Goal: Answer question/provide support

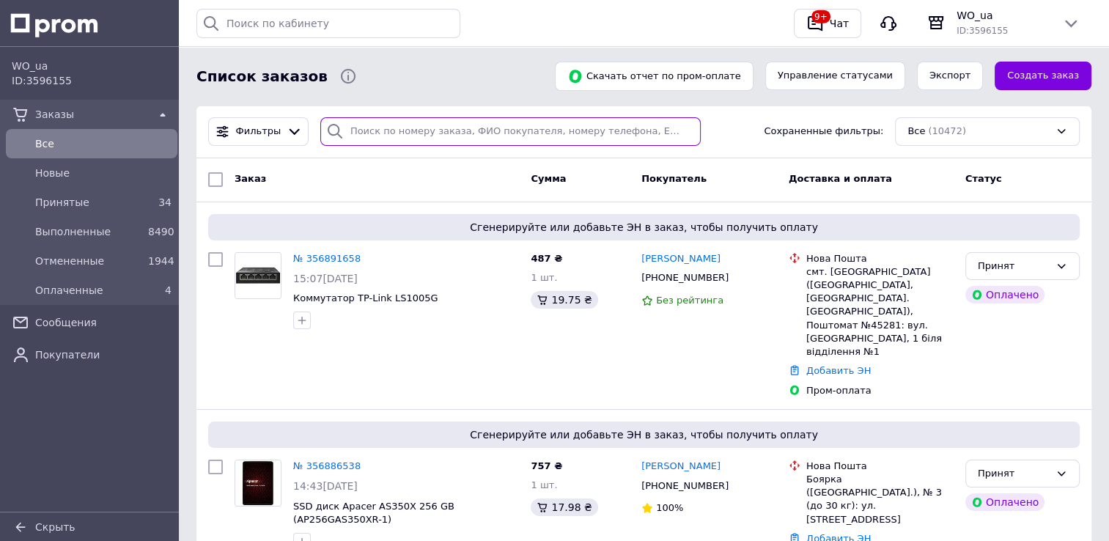
click at [397, 139] on input "search" at bounding box center [510, 131] width 381 height 29
paste input "356656580"
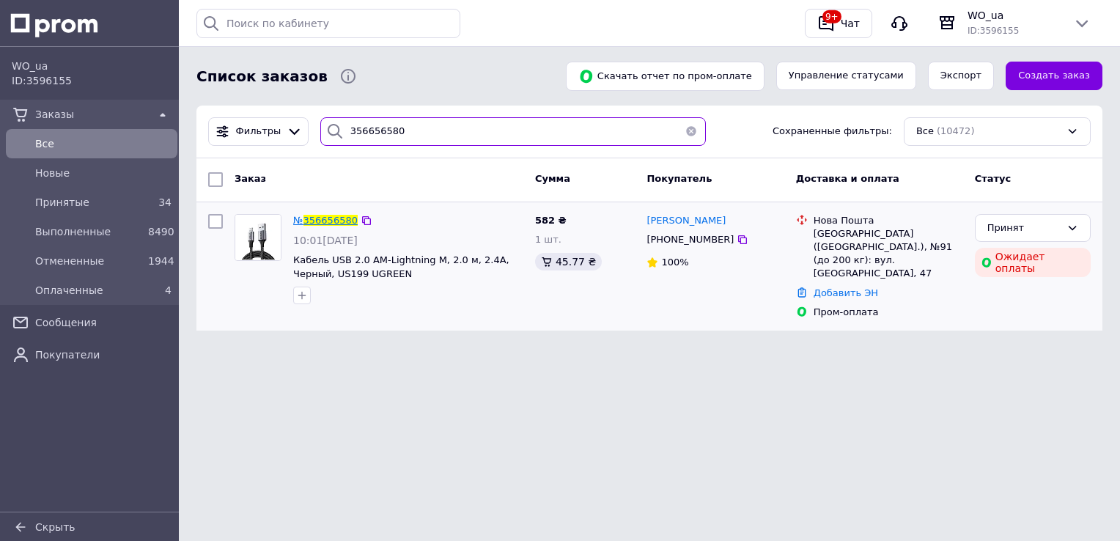
type input "356656580"
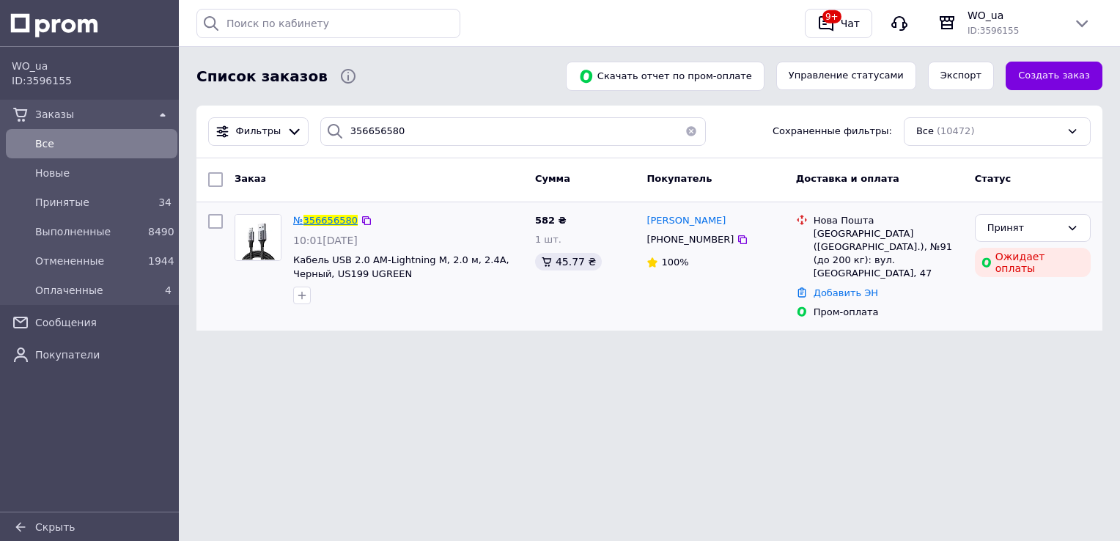
click at [334, 220] on span "356656580" at bounding box center [331, 220] width 54 height 11
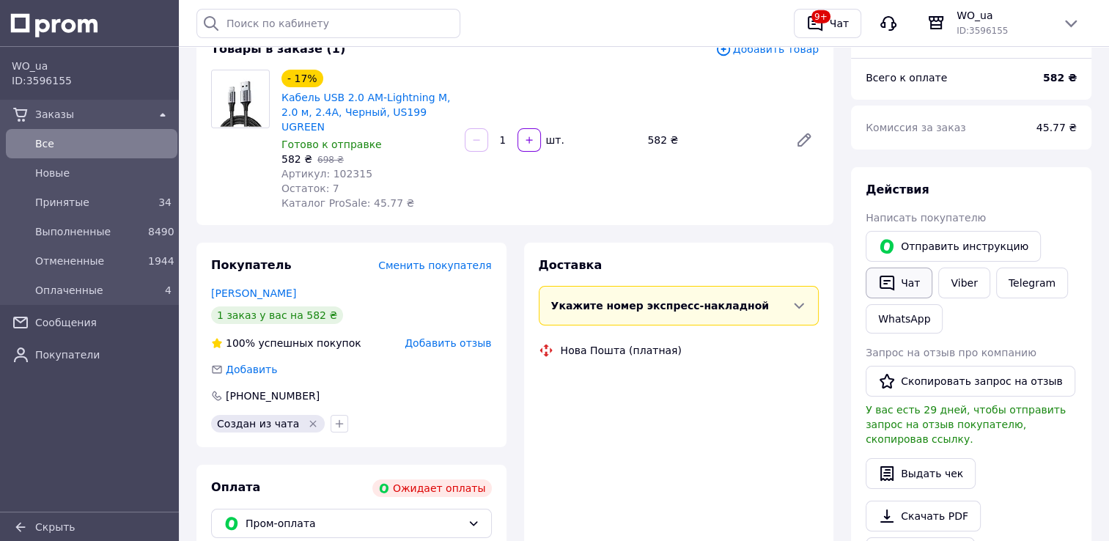
scroll to position [147, 0]
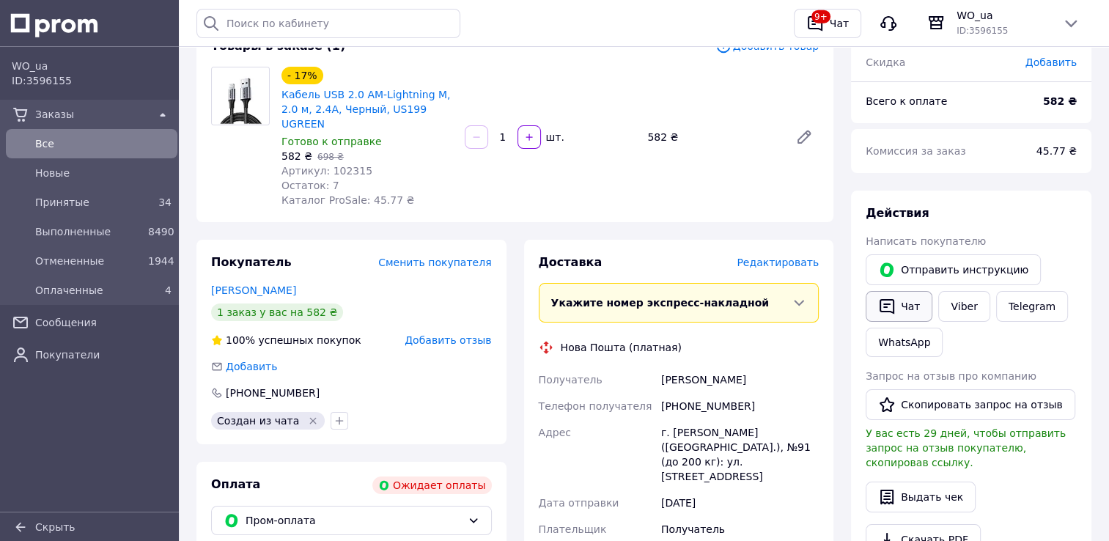
click at [898, 309] on button "Чат" at bounding box center [899, 306] width 67 height 31
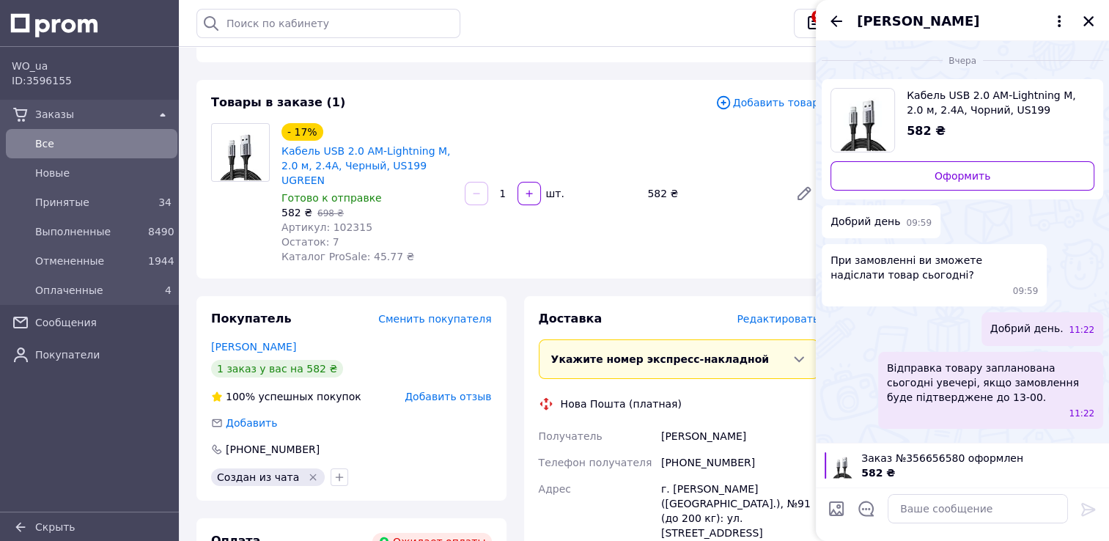
scroll to position [73, 0]
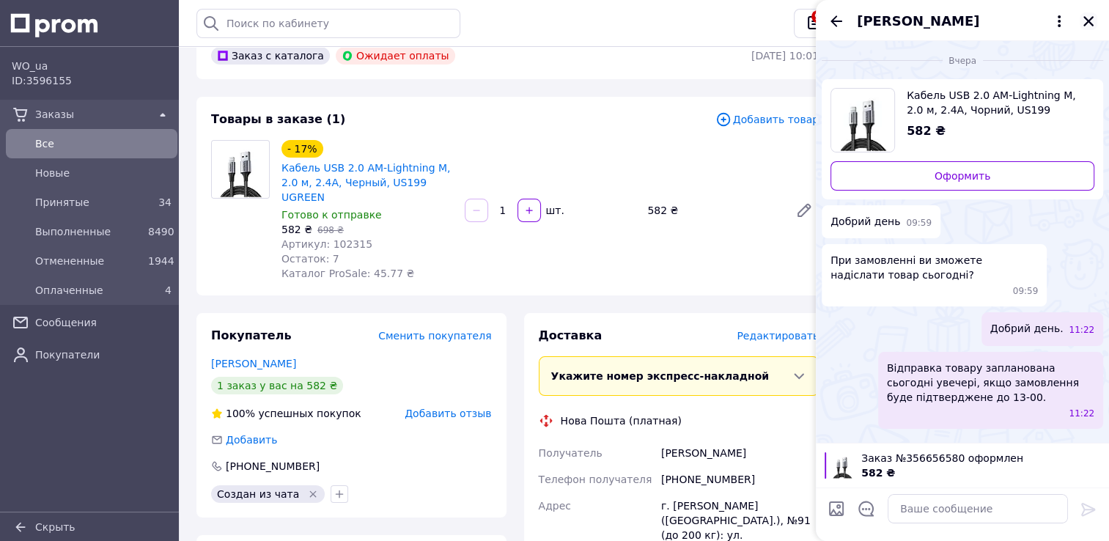
click at [1088, 25] on icon "Закрыть" at bounding box center [1088, 21] width 13 height 13
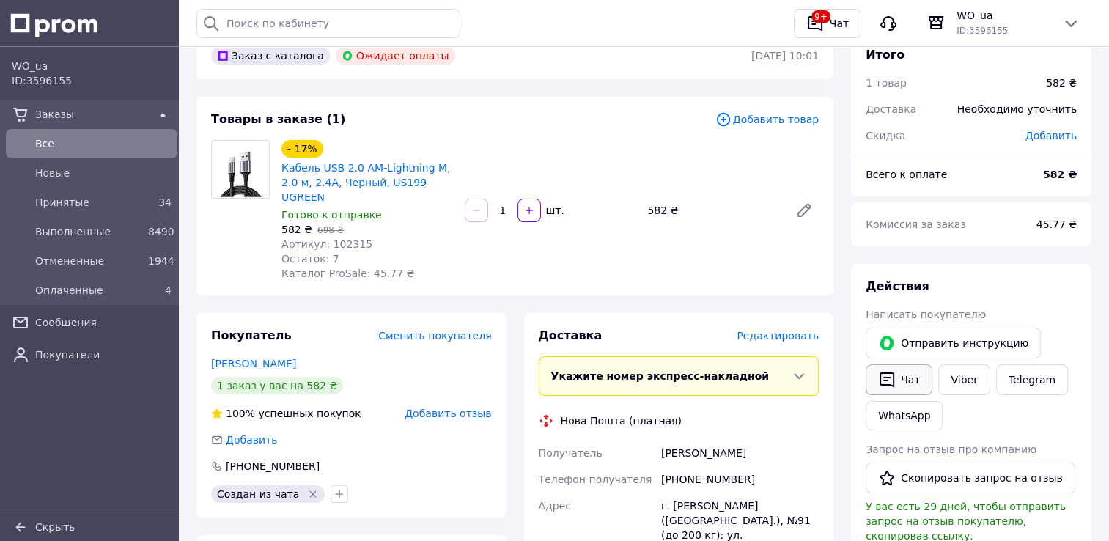
click at [888, 381] on icon "button" at bounding box center [887, 380] width 18 height 18
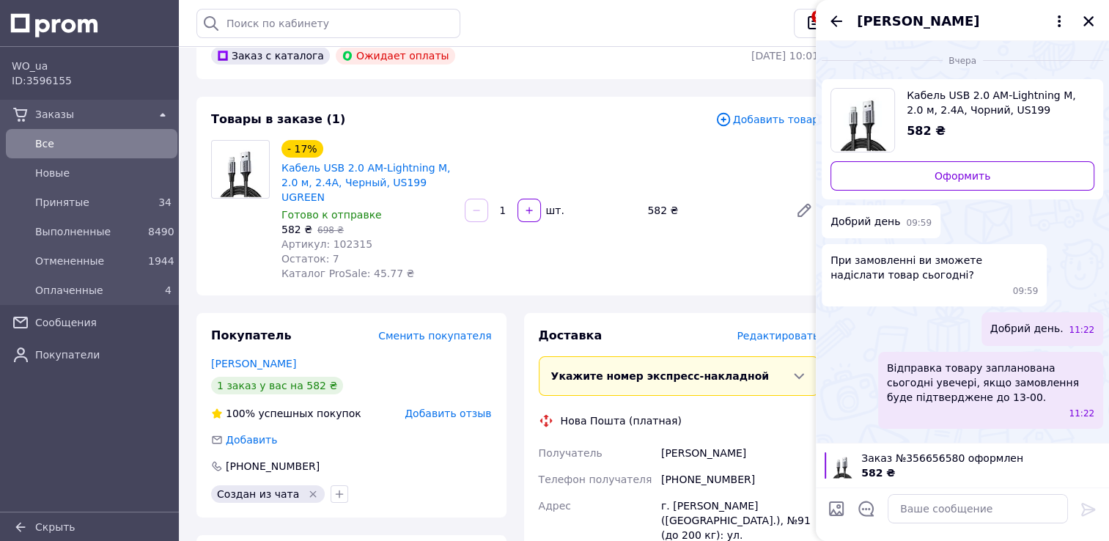
scroll to position [0, 0]
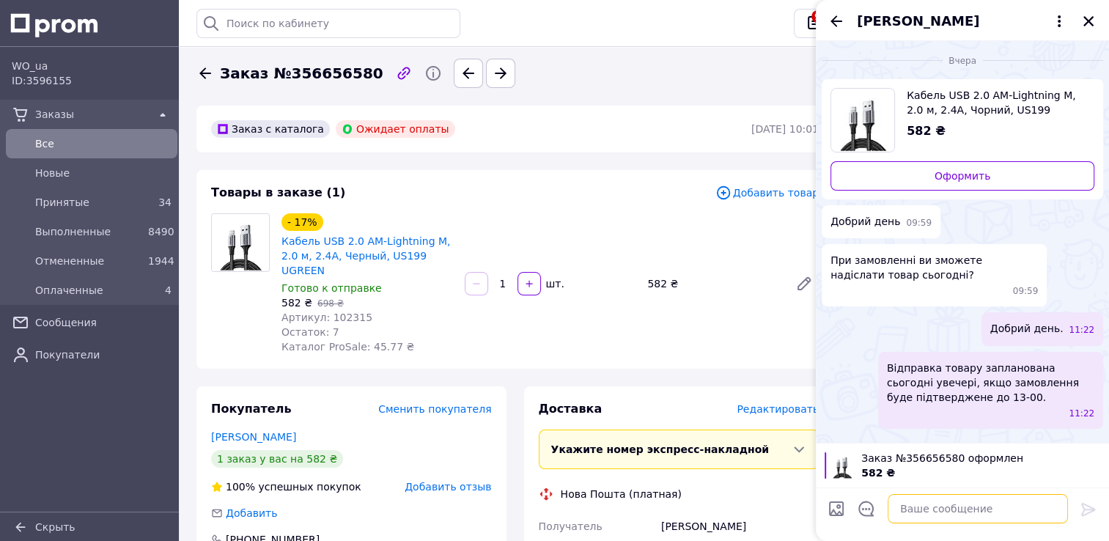
click at [946, 515] on textarea at bounding box center [978, 508] width 180 height 29
paste textarea "Ваше замовлення прийняте в обробку. На жаль, нам не вдалося зв'язатися за вказа…"
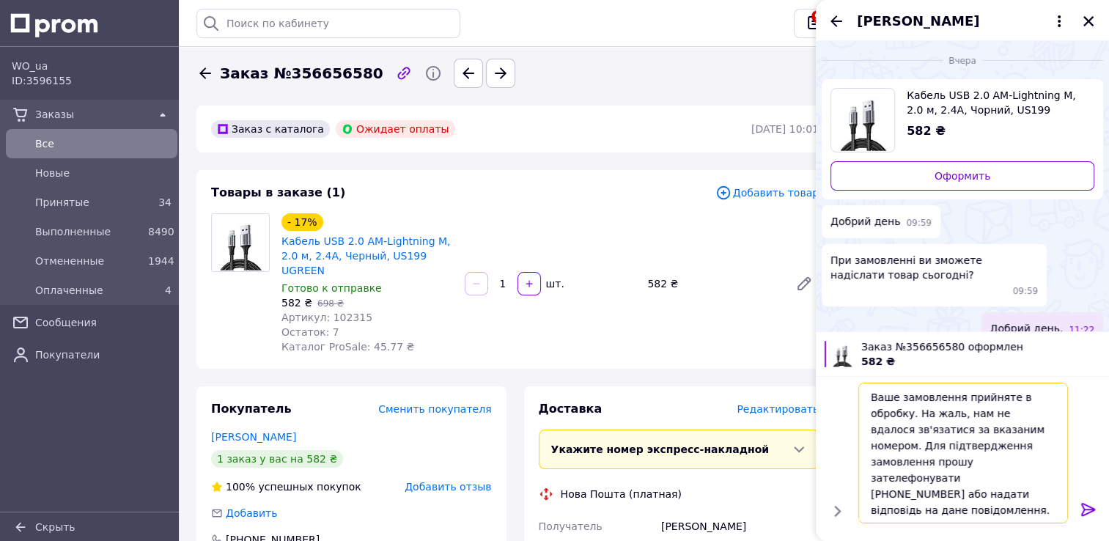
click at [1022, 463] on textarea "Ваше замовлення прийняте в обробку. На жаль, нам не вдалося зв'язатися за вказа…" at bounding box center [964, 453] width 210 height 141
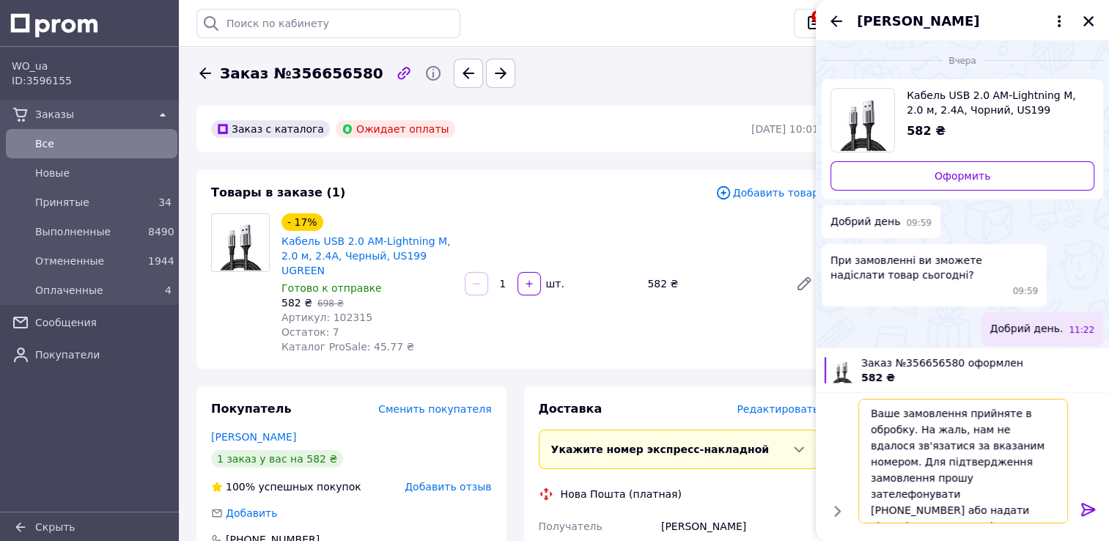
type textarea "Ваше замовлення прийняте в обробку. На жаль, нам не вдалося зв'язатися за вказа…"
click at [1085, 509] on icon at bounding box center [1089, 509] width 14 height 13
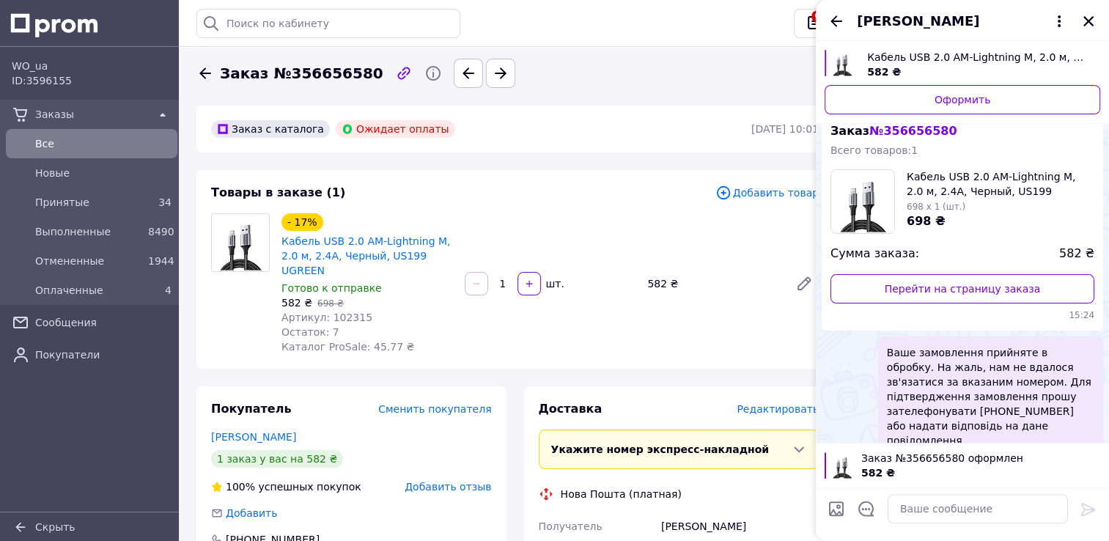
scroll to position [340, 0]
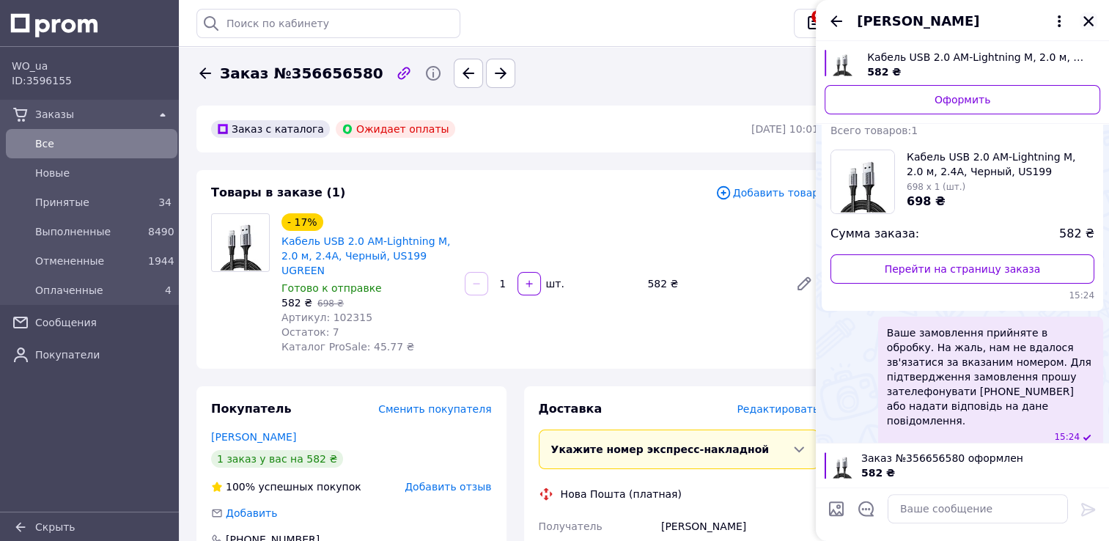
click at [1087, 26] on icon "Закрыть" at bounding box center [1088, 21] width 13 height 13
